Goal: Find contact information: Find contact information

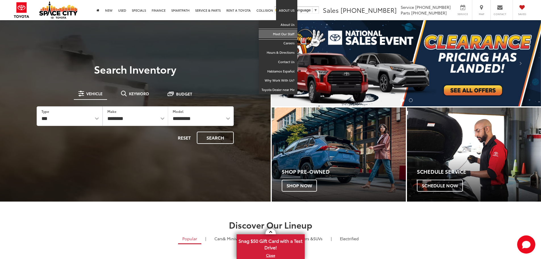
click at [288, 32] on link "Meet Our Staff" at bounding box center [278, 34] width 39 height 9
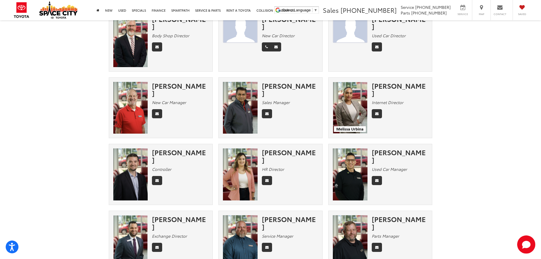
click at [267, 161] on div "[PERSON_NAME]" at bounding box center [290, 155] width 56 height 15
click at [266, 183] on link "Email" at bounding box center [267, 180] width 10 height 9
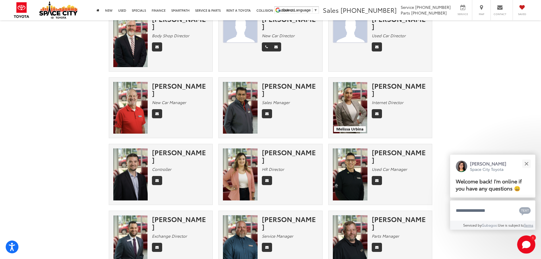
click at [287, 174] on div "Olivia Ellenberger HR Director" at bounding box center [292, 167] width 60 height 39
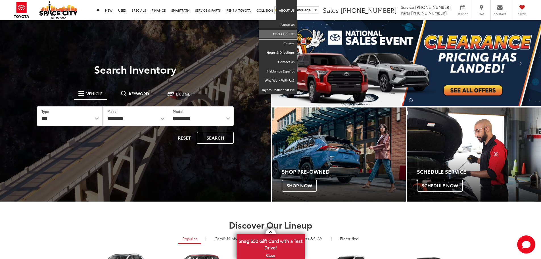
click at [288, 32] on link "Meet Our Staff" at bounding box center [278, 34] width 39 height 9
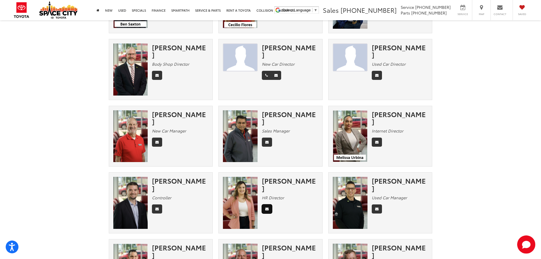
click at [268, 209] on icon "Email" at bounding box center [266, 208] width 3 height 3
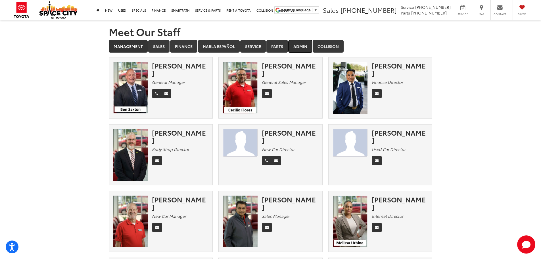
click at [306, 49] on link "Admin" at bounding box center [300, 46] width 24 height 12
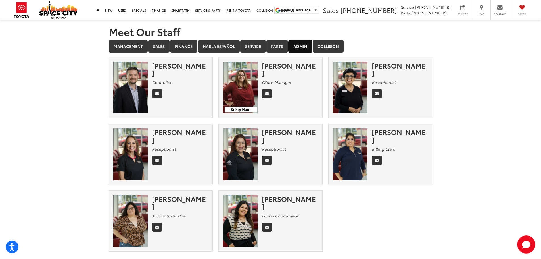
scroll to position [44, 0]
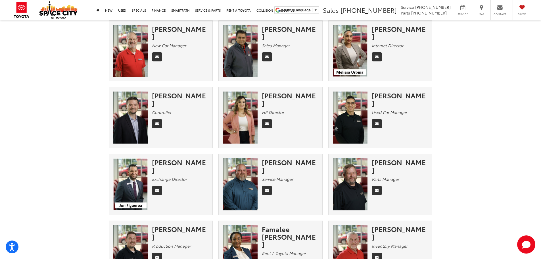
click at [289, 97] on div "[PERSON_NAME]" at bounding box center [290, 98] width 56 height 15
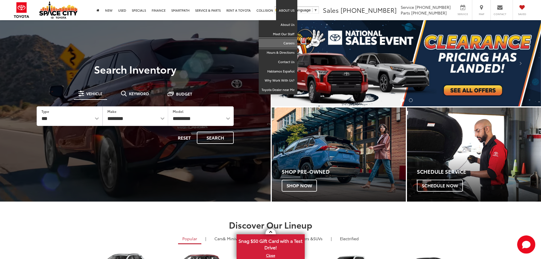
click at [287, 41] on link "Careers" at bounding box center [278, 43] width 39 height 9
